Goal: Find specific page/section: Find specific page/section

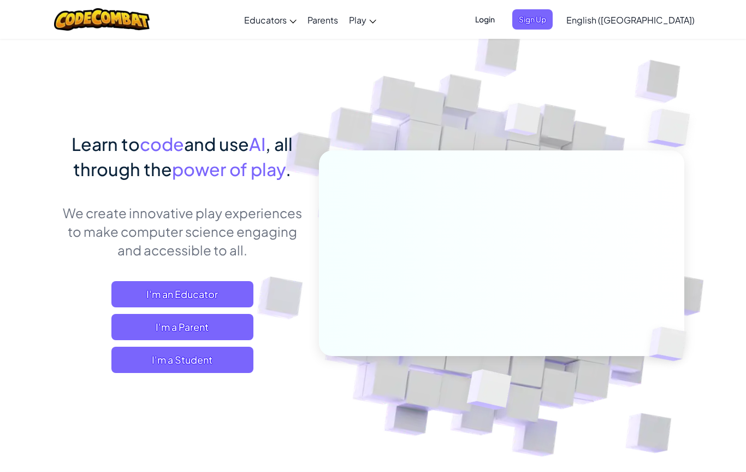
click at [142, 19] on img at bounding box center [102, 19] width 96 height 22
click at [502, 16] on span "Login" at bounding box center [485, 19] width 33 height 20
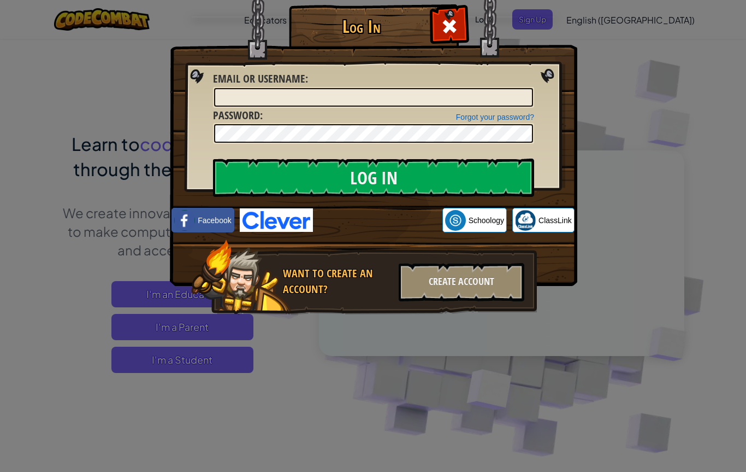
click at [678, 239] on div "Log In Unknown Error Email or Username : Forgot your password? Password : Log I…" at bounding box center [373, 236] width 746 height 472
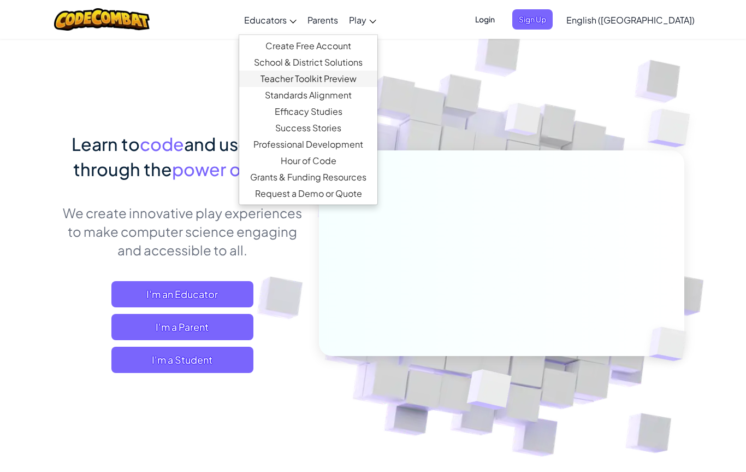
click at [377, 72] on link "Teacher Toolkit Preview" at bounding box center [308, 78] width 138 height 16
